Goal: Check status: Check status

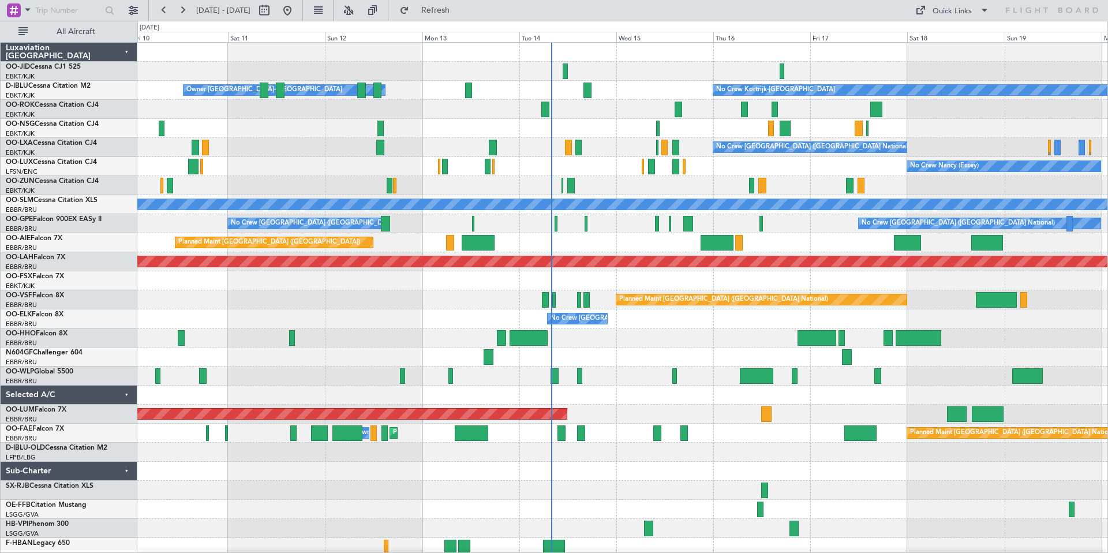
click at [982, 377] on div "No Crew Kortrijk-[GEOGRAPHIC_DATA] Owner [GEOGRAPHIC_DATA]-[GEOGRAPHIC_DATA] No…" at bounding box center [622, 300] width 970 height 514
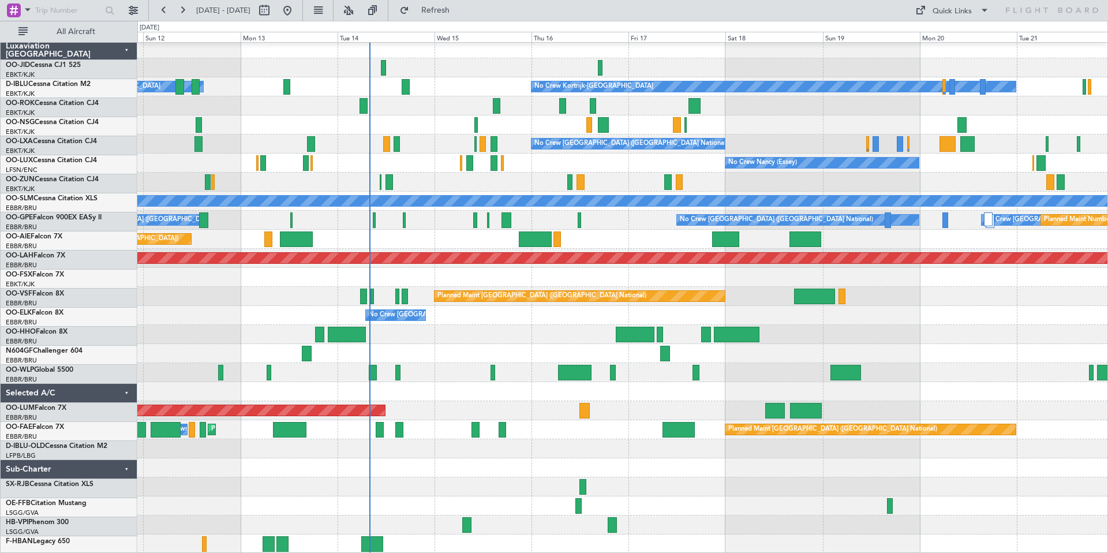
scroll to position [3, 0]
click at [738, 346] on div at bounding box center [622, 353] width 970 height 19
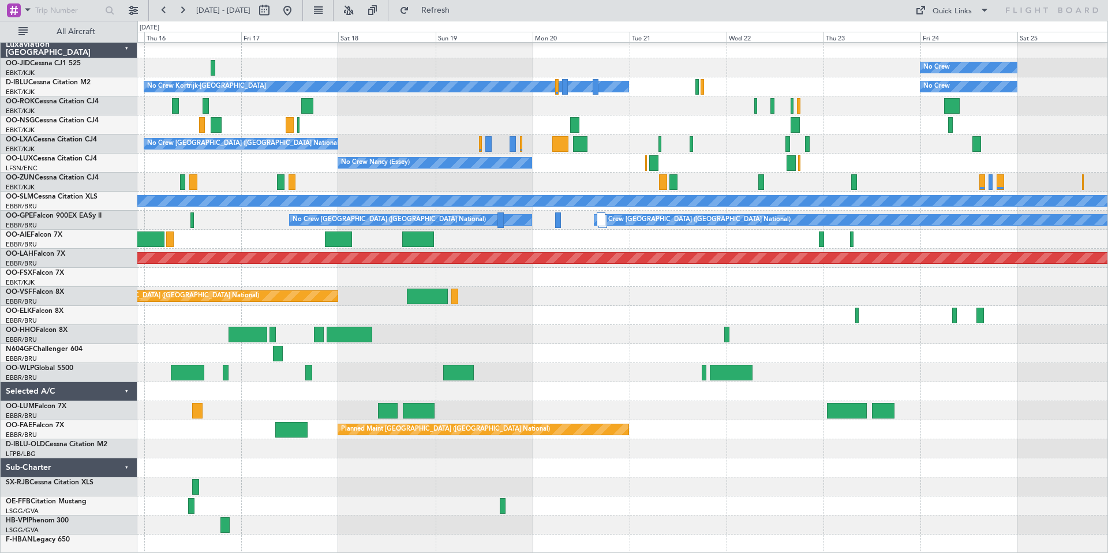
click at [538, 404] on div "Owner Melsbroek Air Base Planned Maint [GEOGRAPHIC_DATA]-[GEOGRAPHIC_DATA] AOG …" at bounding box center [622, 410] width 970 height 19
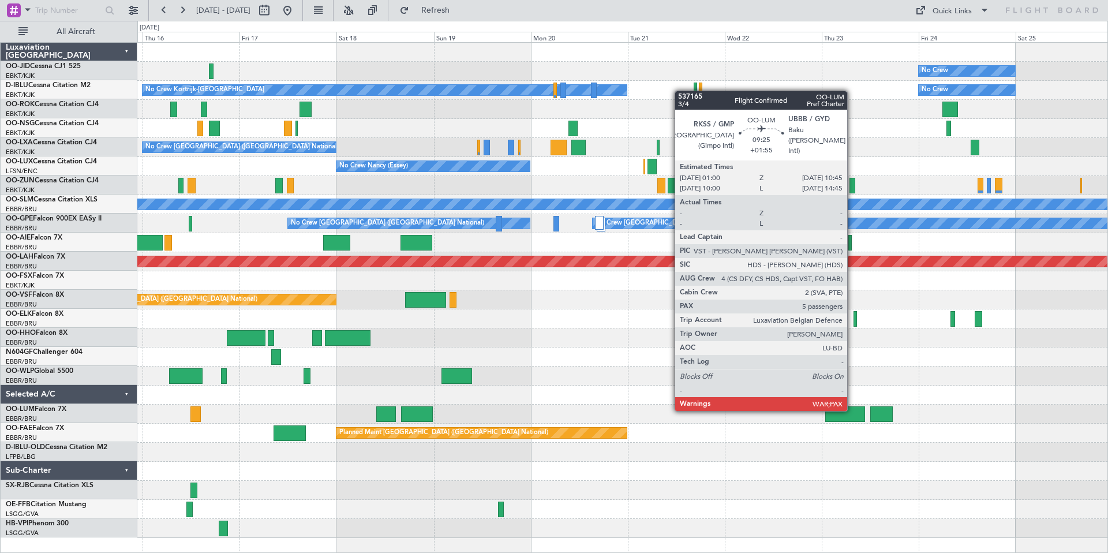
scroll to position [0, 0]
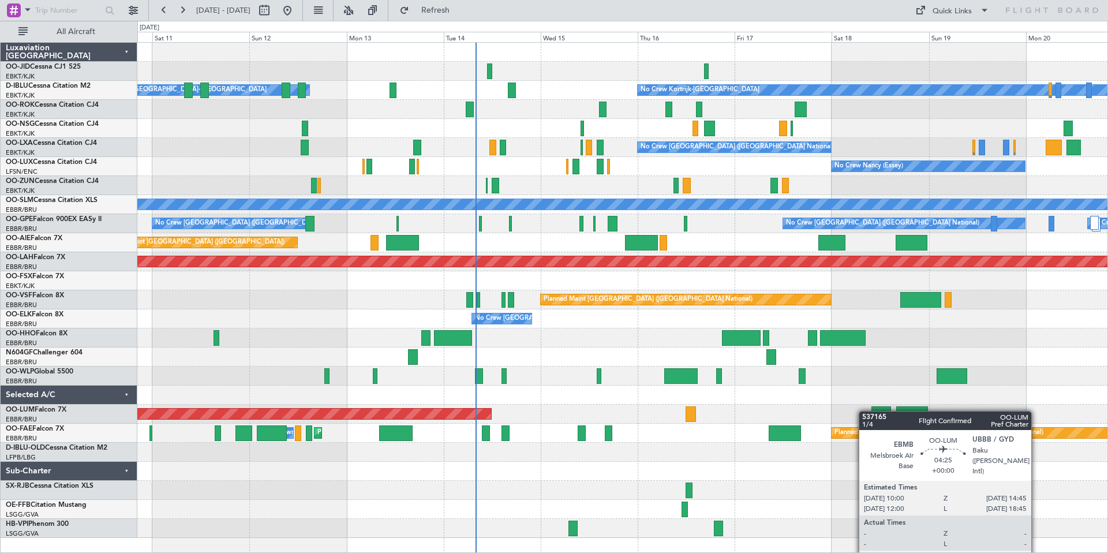
click at [877, 410] on div at bounding box center [881, 414] width 20 height 16
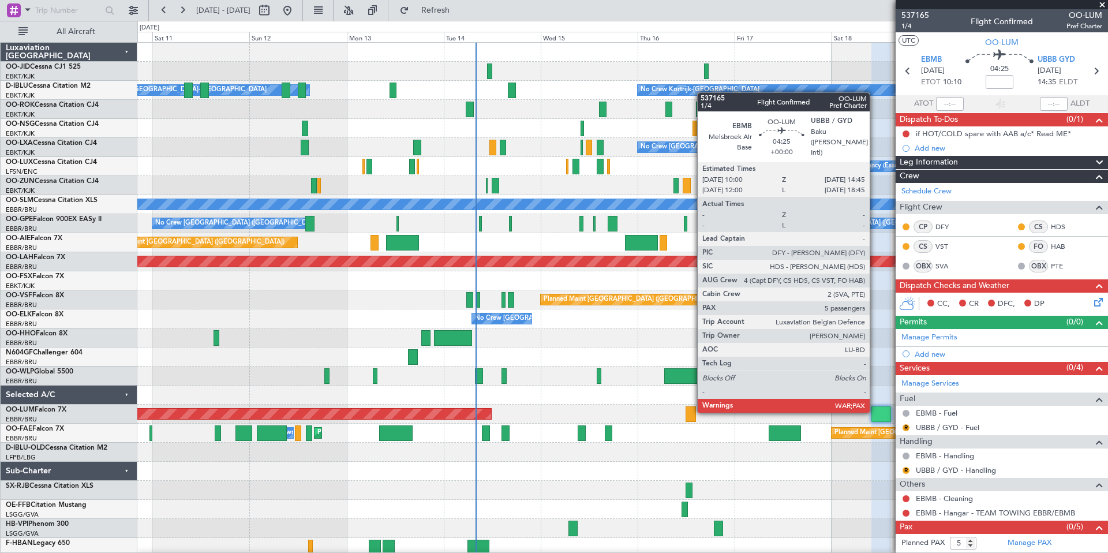
click at [874, 411] on div at bounding box center [881, 414] width 20 height 16
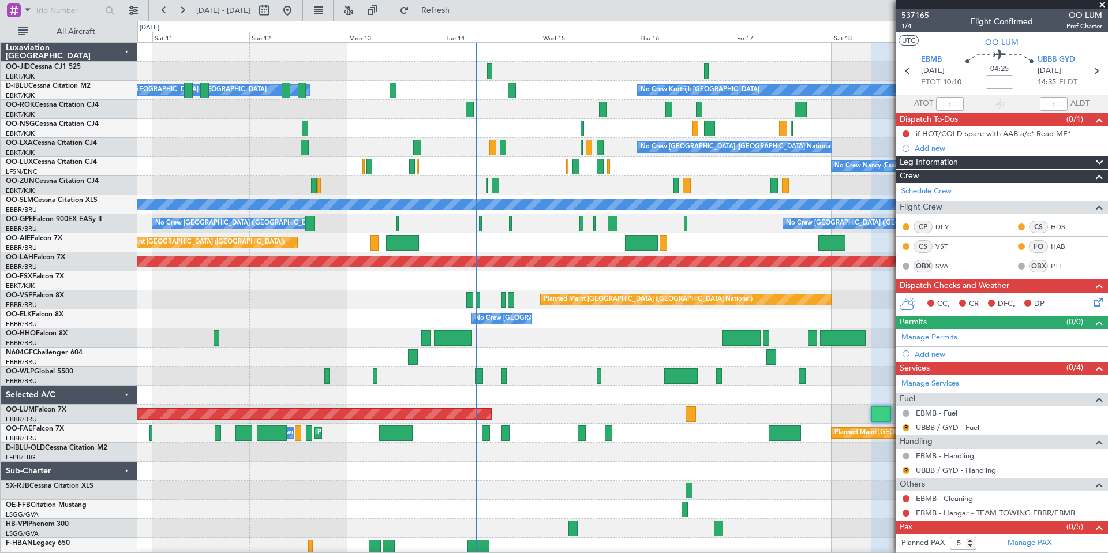
click at [1102, 5] on span at bounding box center [1102, 5] width 12 height 10
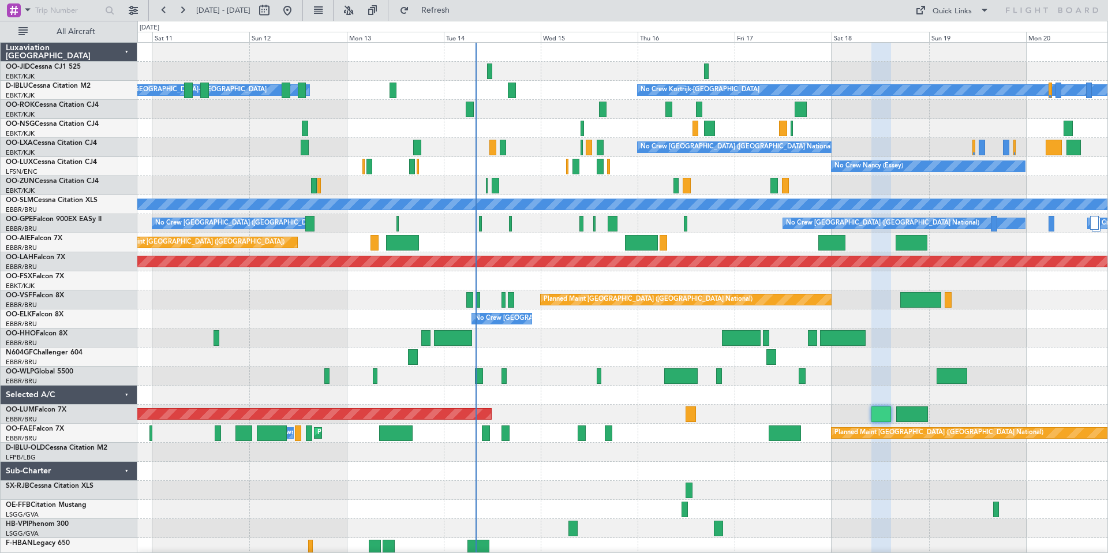
type input "0"
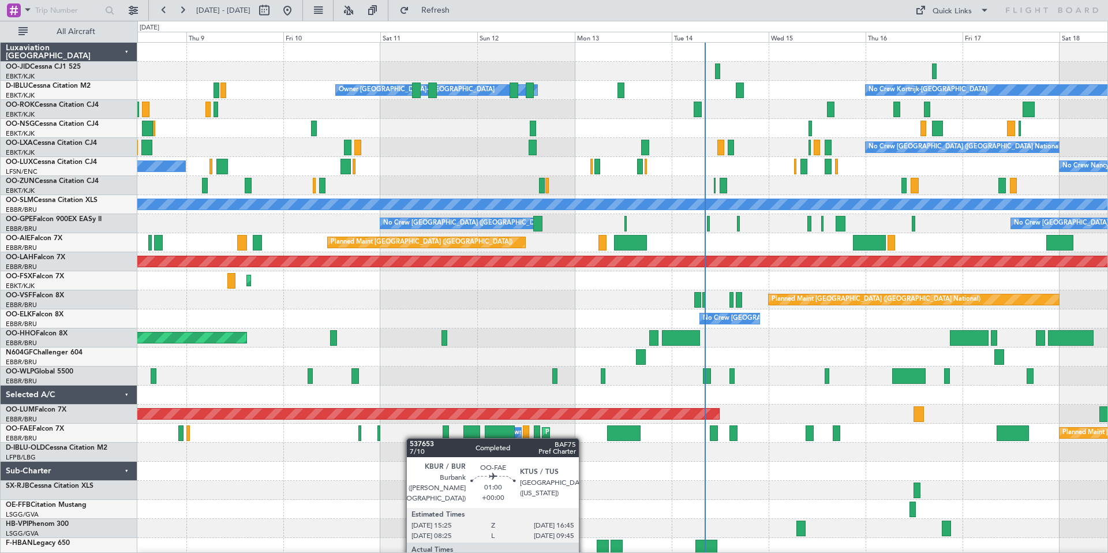
scroll to position [3, 0]
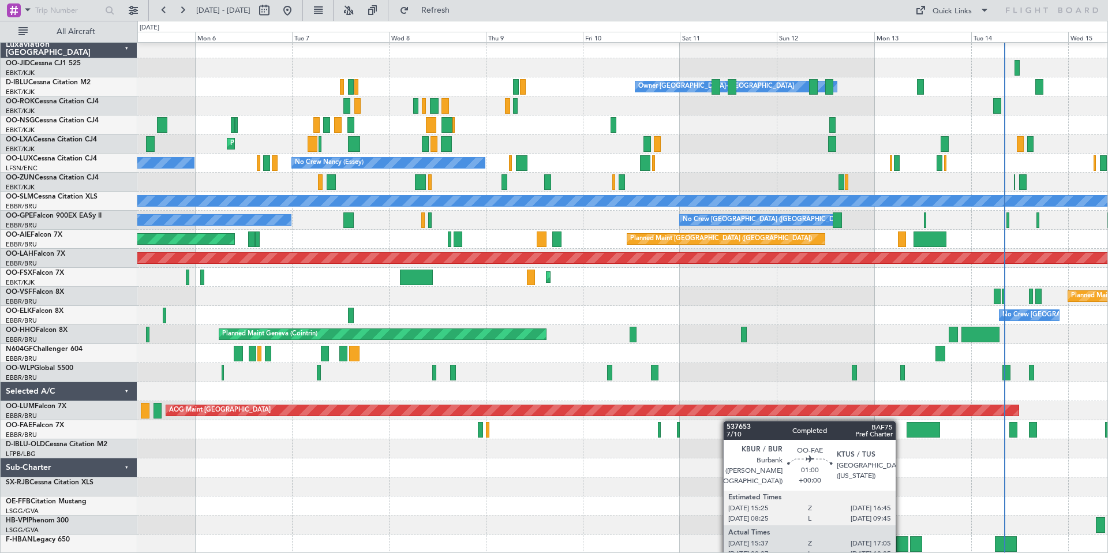
click at [782, 417] on div "Owner [GEOGRAPHIC_DATA]-[GEOGRAPHIC_DATA] No Crew Kortrijk-[GEOGRAPHIC_DATA] Pl…" at bounding box center [622, 296] width 970 height 514
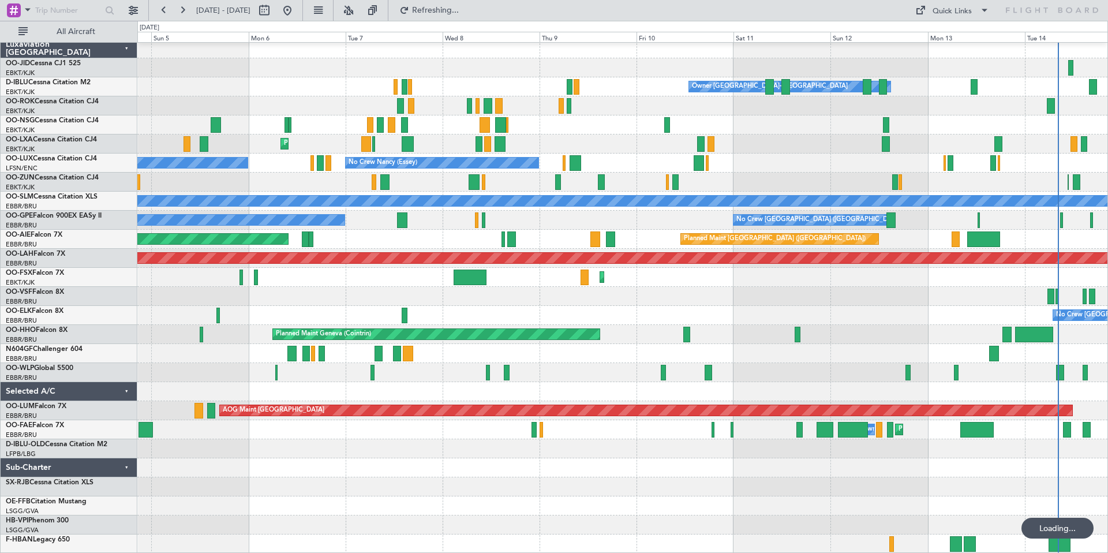
scroll to position [0, 0]
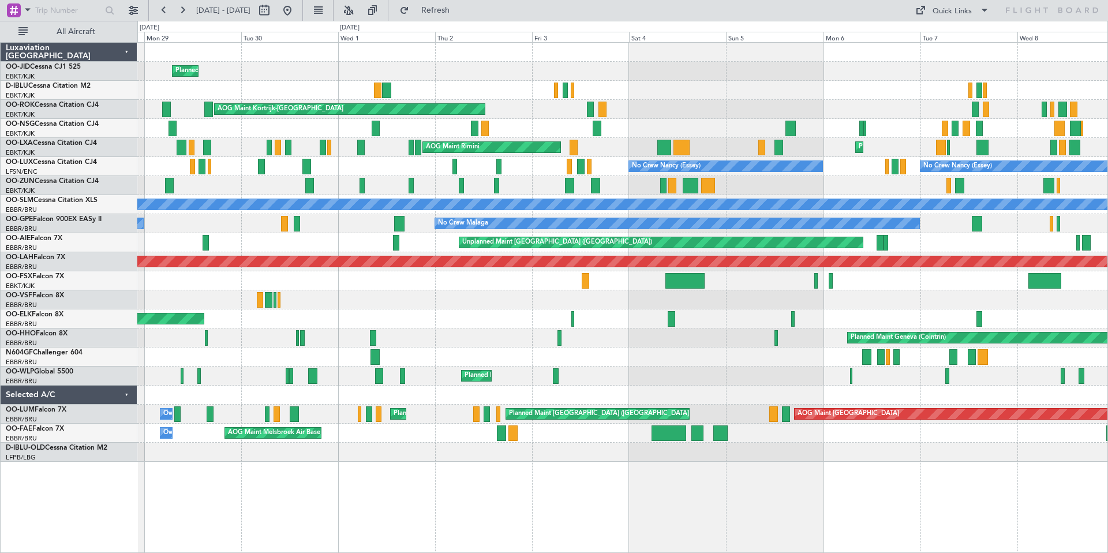
click at [431, 403] on div at bounding box center [622, 394] width 970 height 19
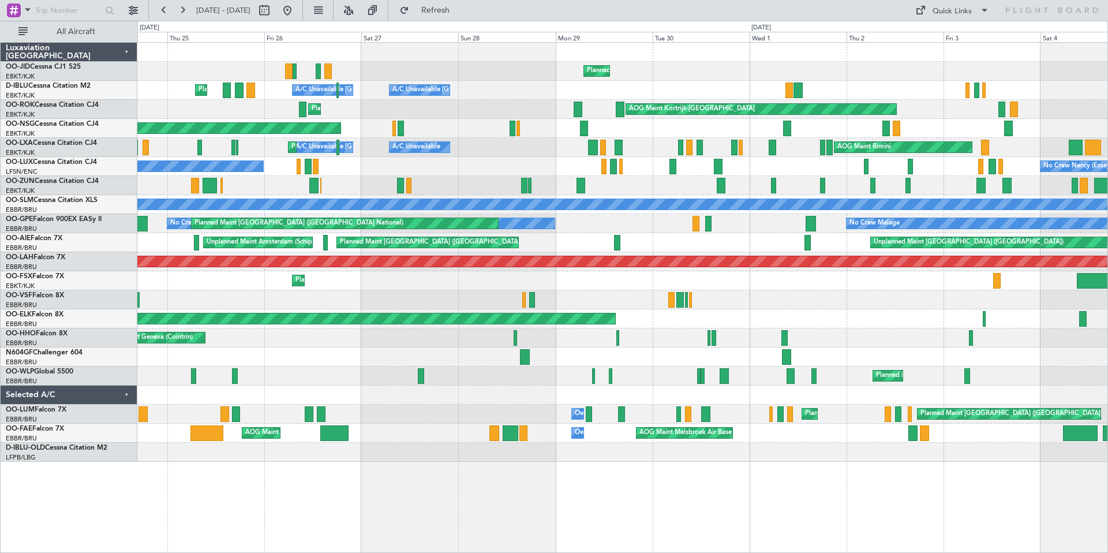
click at [951, 392] on div "Planned Maint Kortrijk-[GEOGRAPHIC_DATA] A/C Unavailable [GEOGRAPHIC_DATA]-[GEO…" at bounding box center [622, 252] width 970 height 419
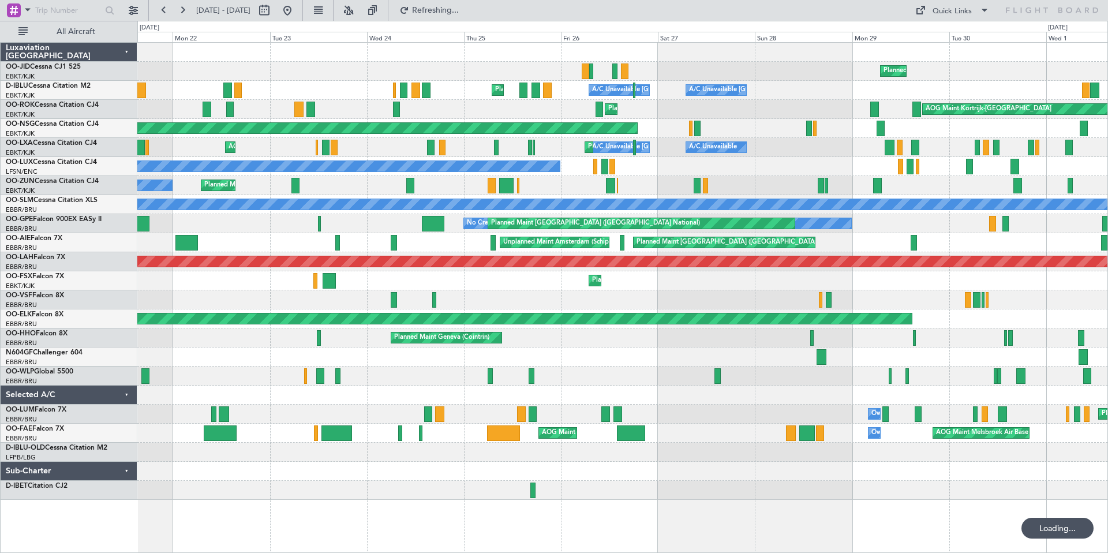
click at [620, 421] on div "Planned Maint Kortrijk-[GEOGRAPHIC_DATA] A/C Unavailable [GEOGRAPHIC_DATA]-[GEO…" at bounding box center [622, 271] width 970 height 457
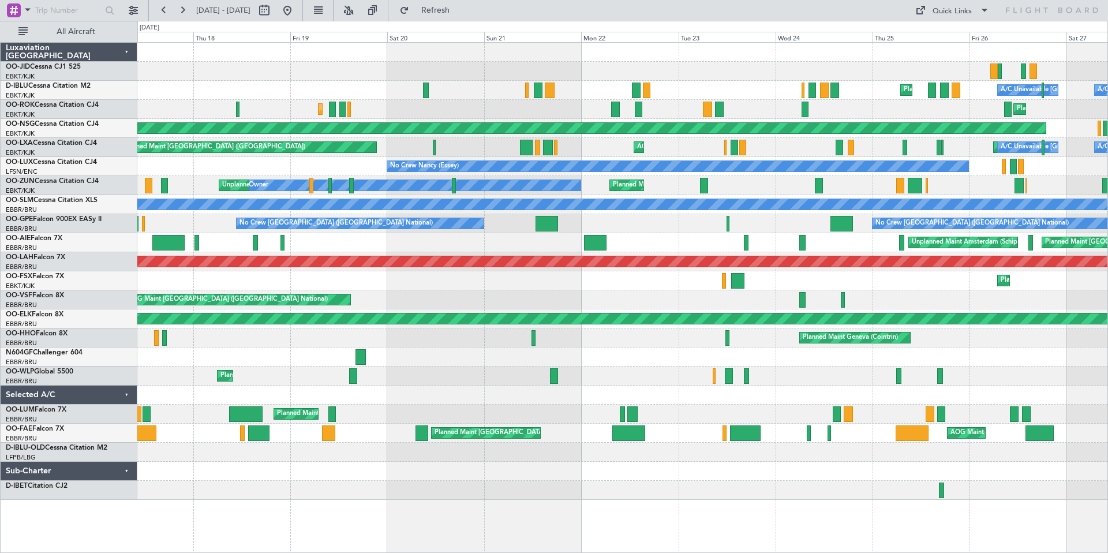
click at [951, 388] on div at bounding box center [622, 394] width 970 height 19
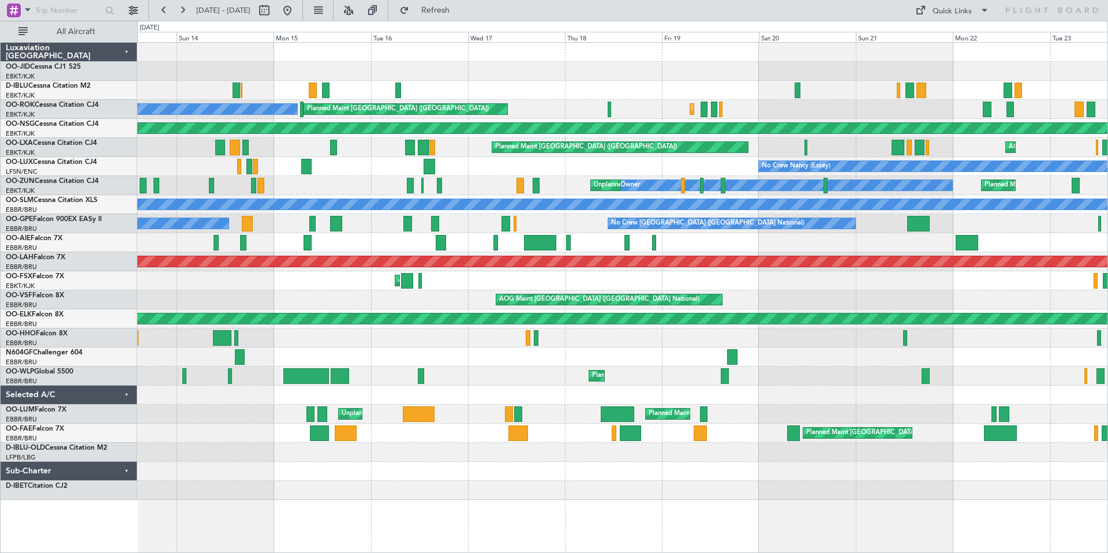
click at [996, 392] on div "Planned Maint Nice ([GEOGRAPHIC_DATA]) No Crew [GEOGRAPHIC_DATA] (Brussels Nati…" at bounding box center [622, 271] width 970 height 457
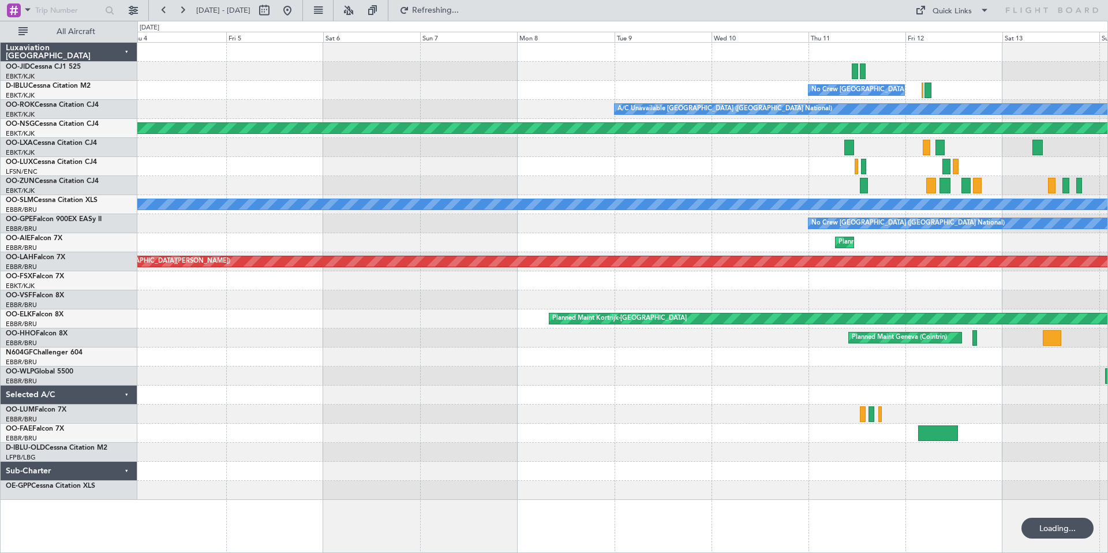
click at [908, 396] on div at bounding box center [622, 394] width 970 height 19
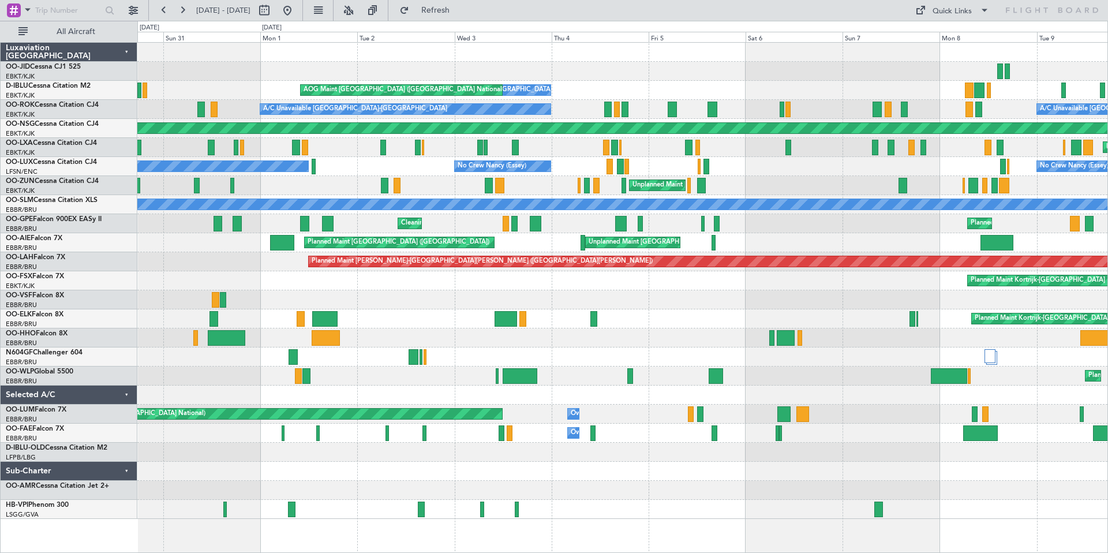
click at [631, 421] on div "Owner Melsbroek Air Base Planned Maint [GEOGRAPHIC_DATA] ([GEOGRAPHIC_DATA])" at bounding box center [622, 413] width 970 height 19
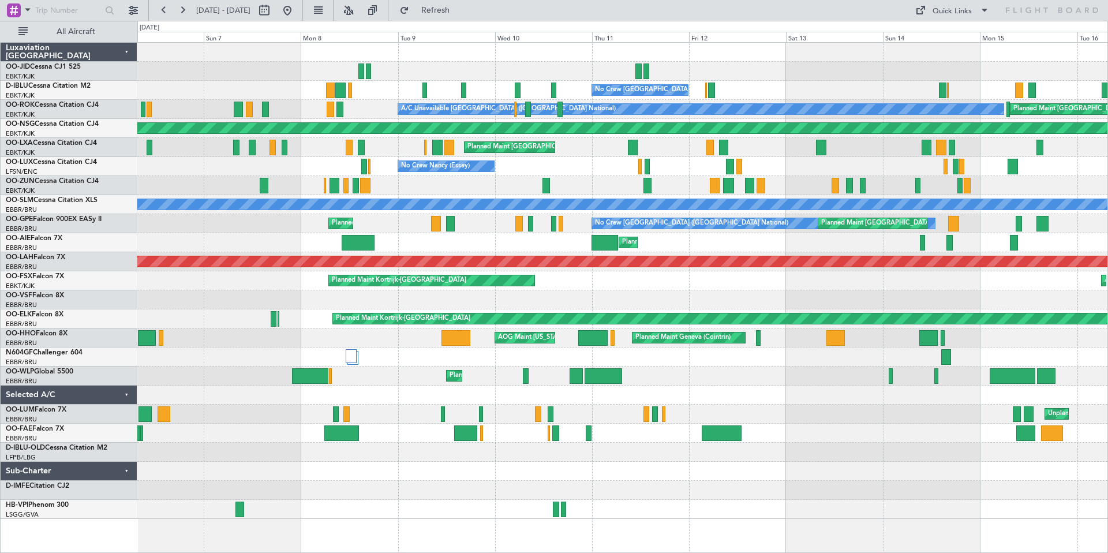
click at [43, 452] on div "No Crew [GEOGRAPHIC_DATA] ([GEOGRAPHIC_DATA] National) No Crew [GEOGRAPHIC_DATA…" at bounding box center [554, 287] width 1108 height 532
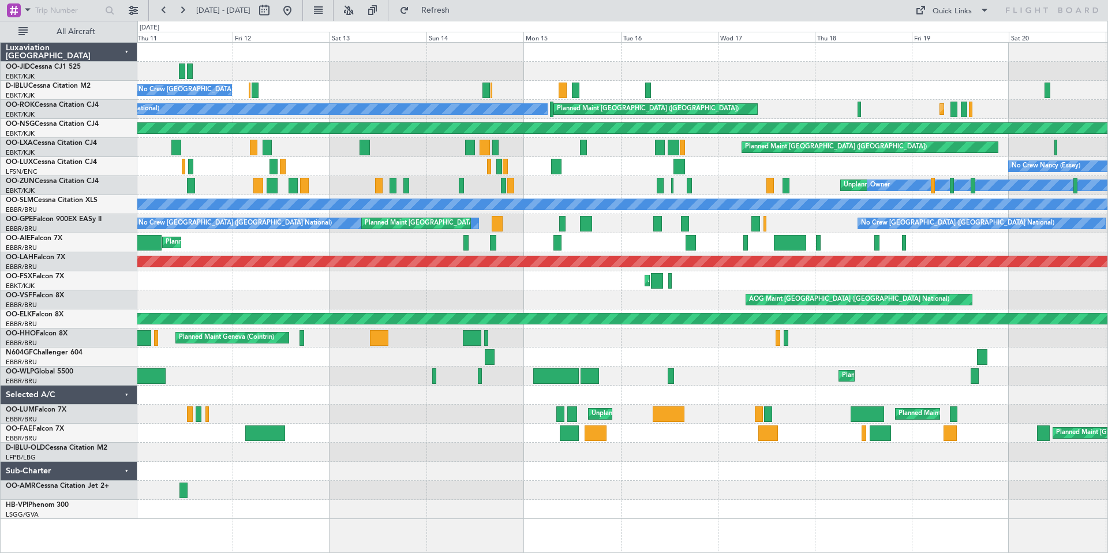
click at [259, 443] on div "No Crew [GEOGRAPHIC_DATA] ([GEOGRAPHIC_DATA] National) A/C Unavailable [GEOGRAP…" at bounding box center [622, 281] width 970 height 476
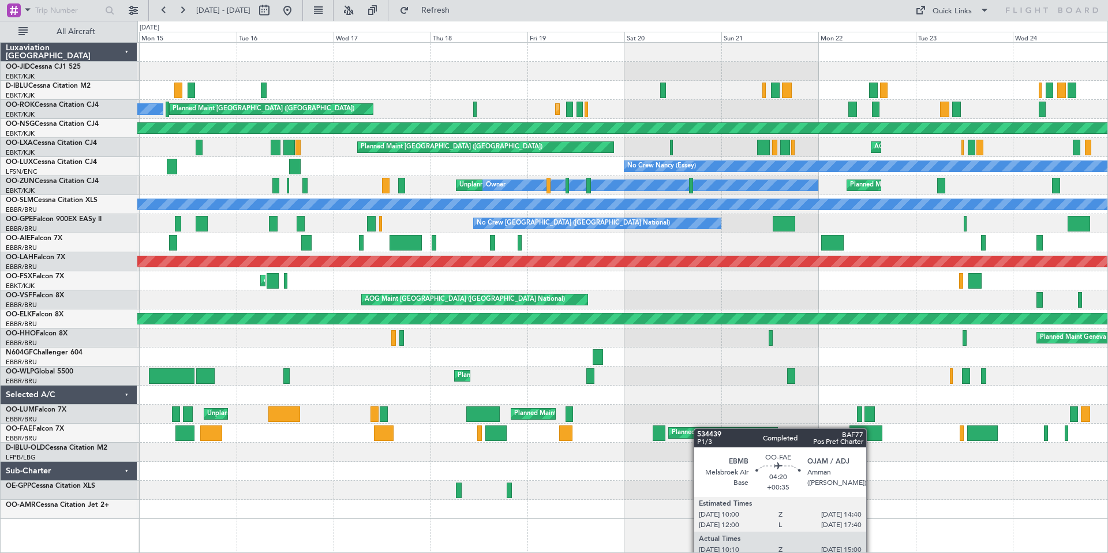
click at [294, 425] on div "Planned Maint Nice ([GEOGRAPHIC_DATA]) A/C Unavailable [GEOGRAPHIC_DATA] ([GEOG…" at bounding box center [622, 281] width 970 height 476
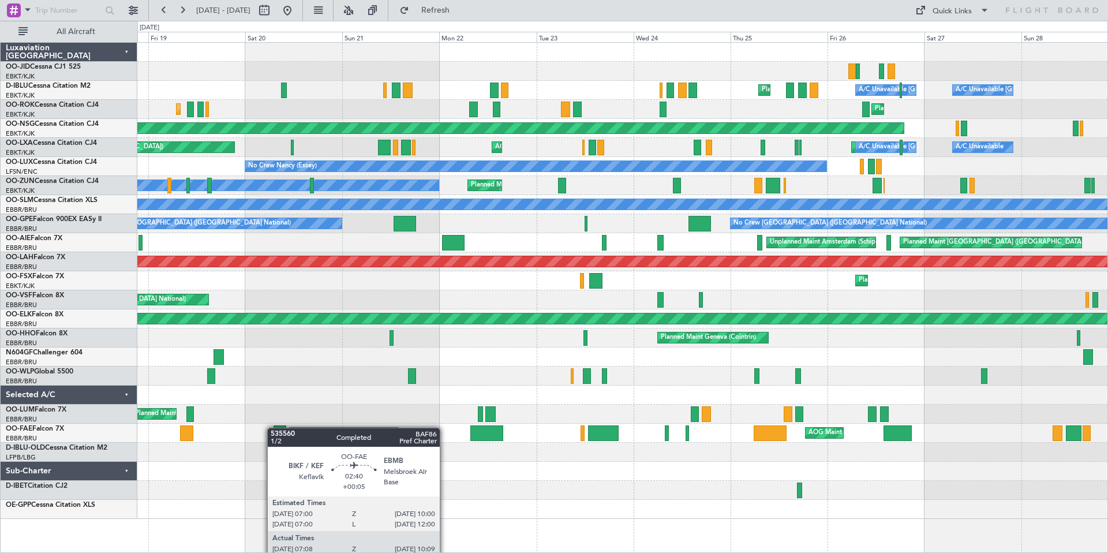
click at [273, 427] on div at bounding box center [279, 433] width 13 height 16
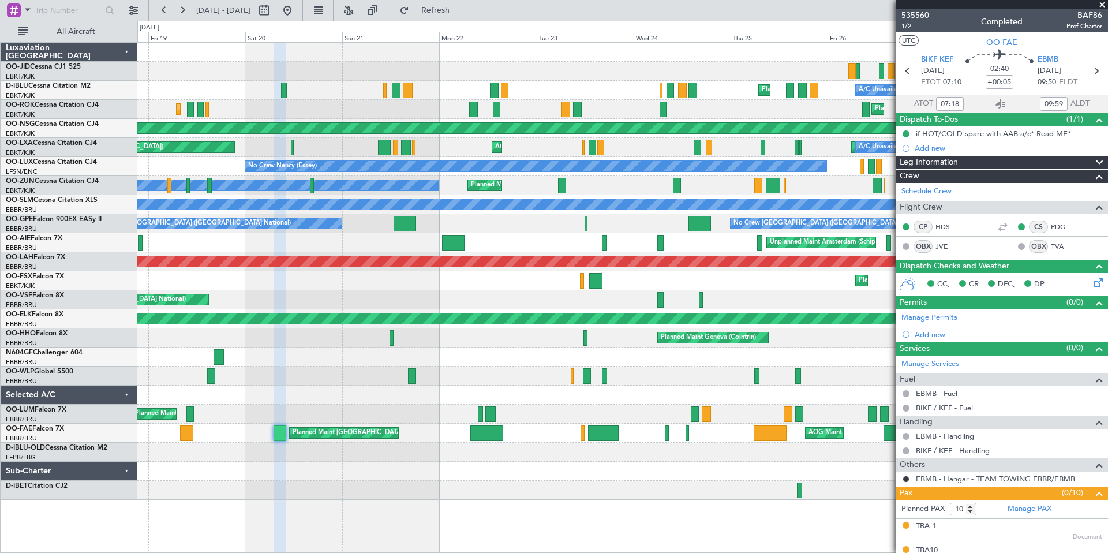
click at [1103, 2] on span at bounding box center [1102, 5] width 12 height 10
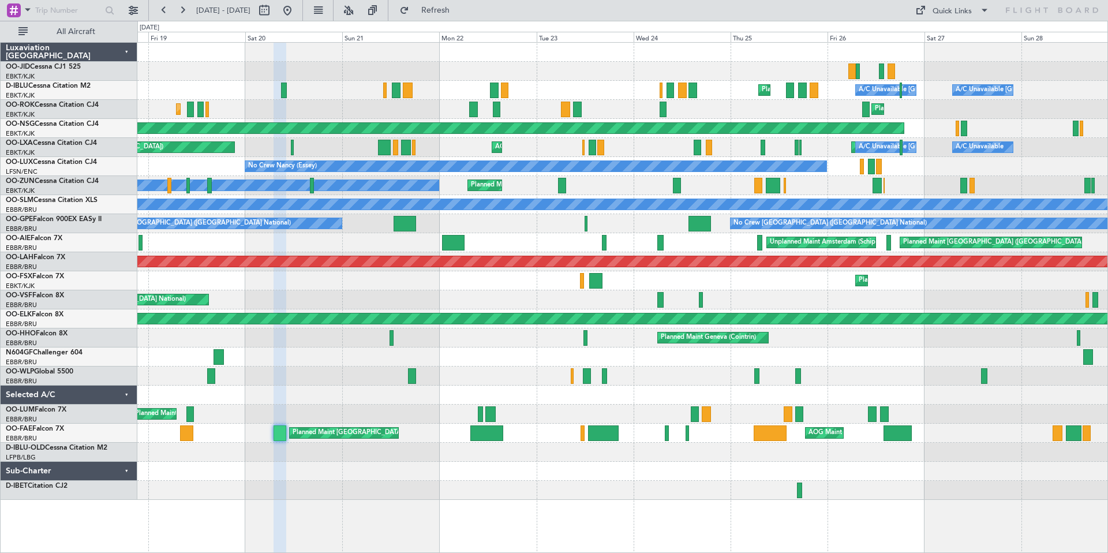
type input "0"
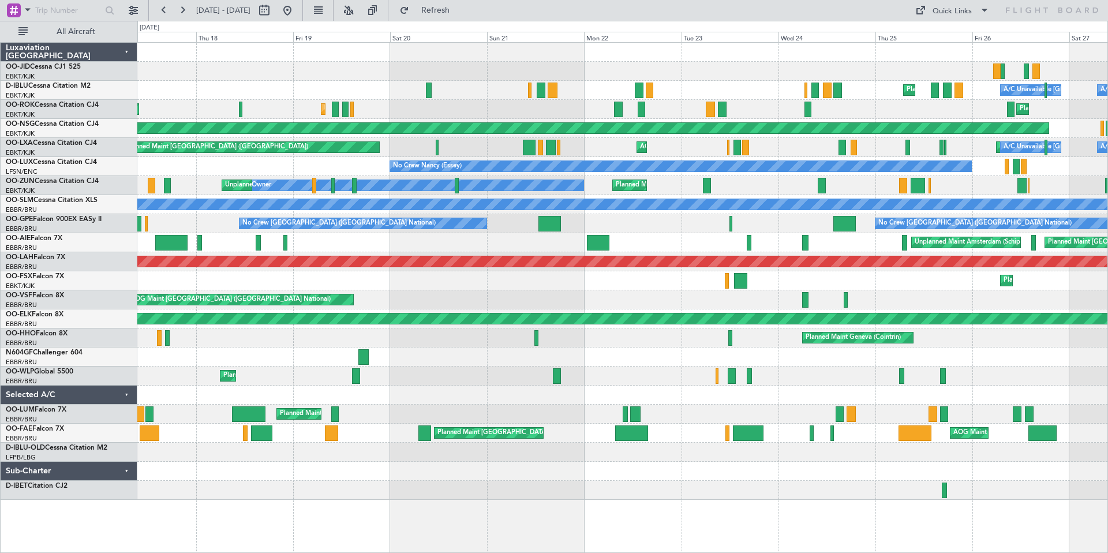
click at [1107, 102] on div "Planned Maint Kortrijk-[GEOGRAPHIC_DATA] [GEOGRAPHIC_DATA] ([GEOGRAPHIC_DATA]) …" at bounding box center [554, 287] width 1108 height 532
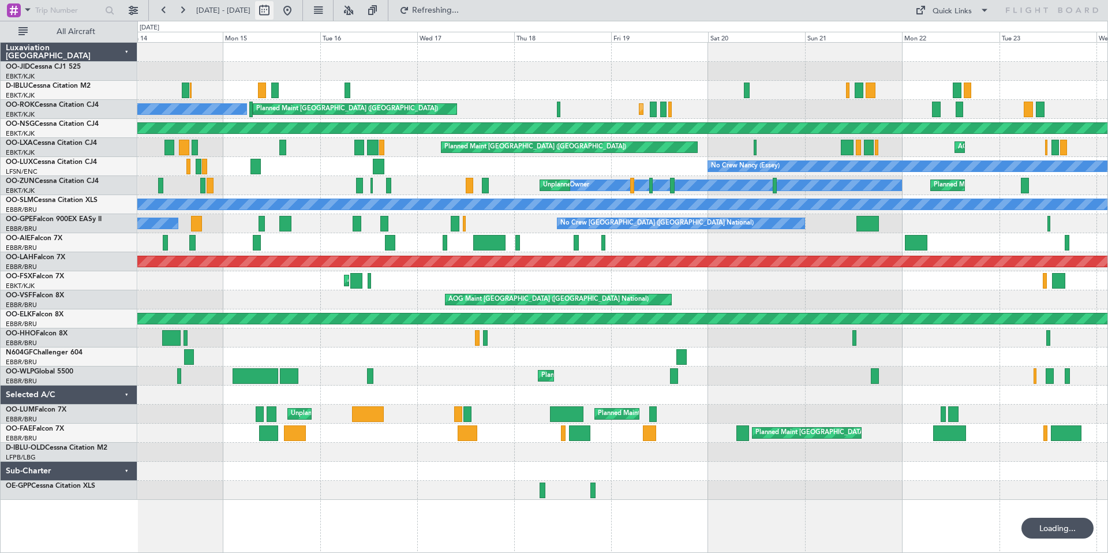
click at [273, 9] on button at bounding box center [264, 10] width 18 height 18
select select "9"
select select "2025"
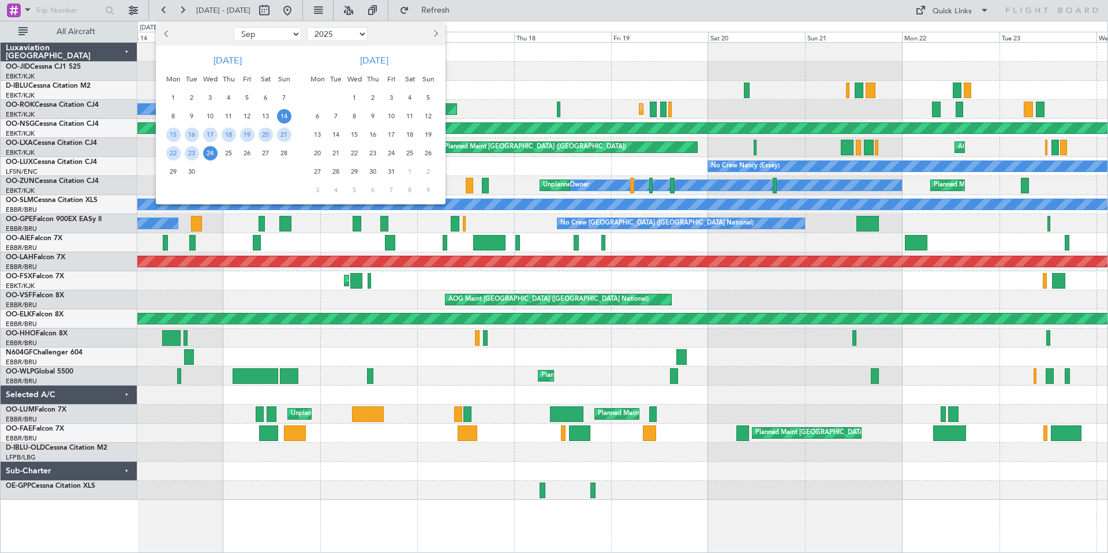
drag, startPoint x: 317, startPoint y: 134, endPoint x: 331, endPoint y: 133, distance: 13.9
click at [318, 133] on span "13" at bounding box center [317, 134] width 14 height 14
click at [432, 135] on span "19" at bounding box center [428, 134] width 14 height 14
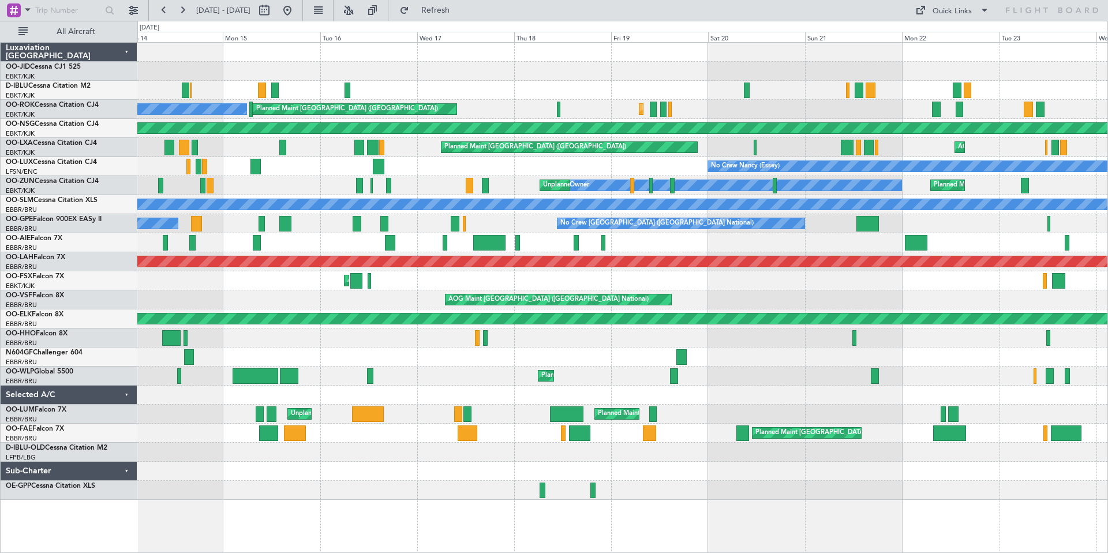
select select "10"
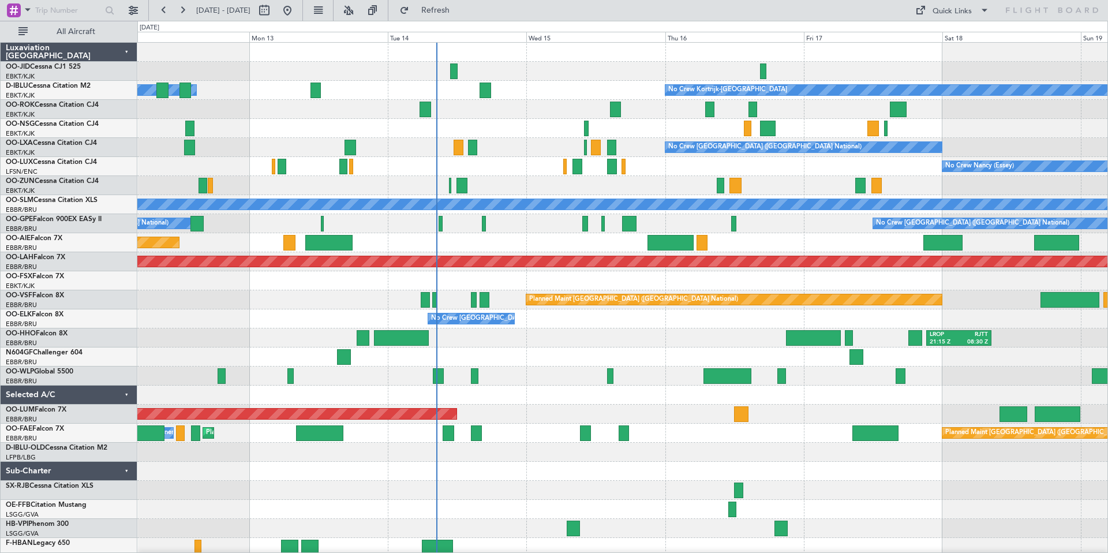
click at [778, 52] on div at bounding box center [622, 52] width 970 height 19
